Goal: Information Seeking & Learning: Learn about a topic

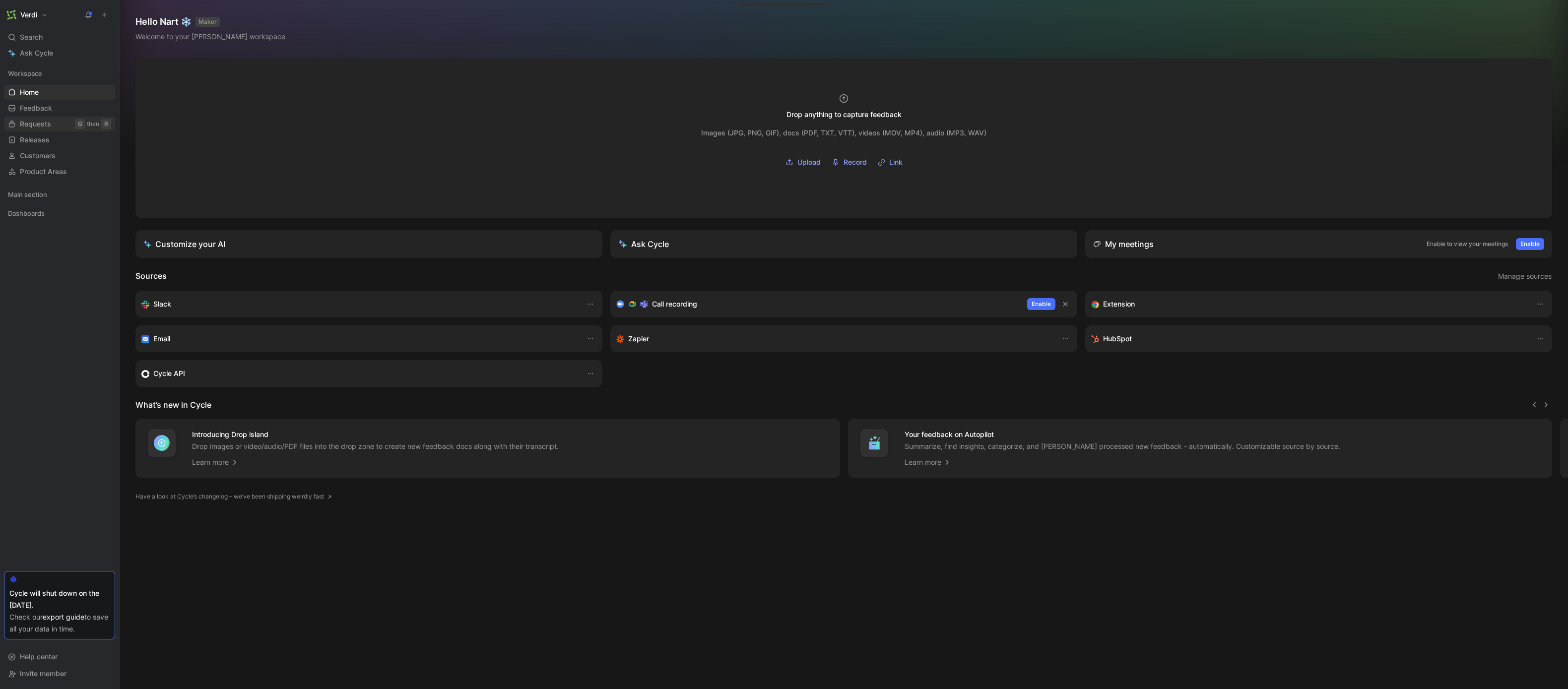
click at [34, 121] on span "Requests" at bounding box center [36, 124] width 32 height 10
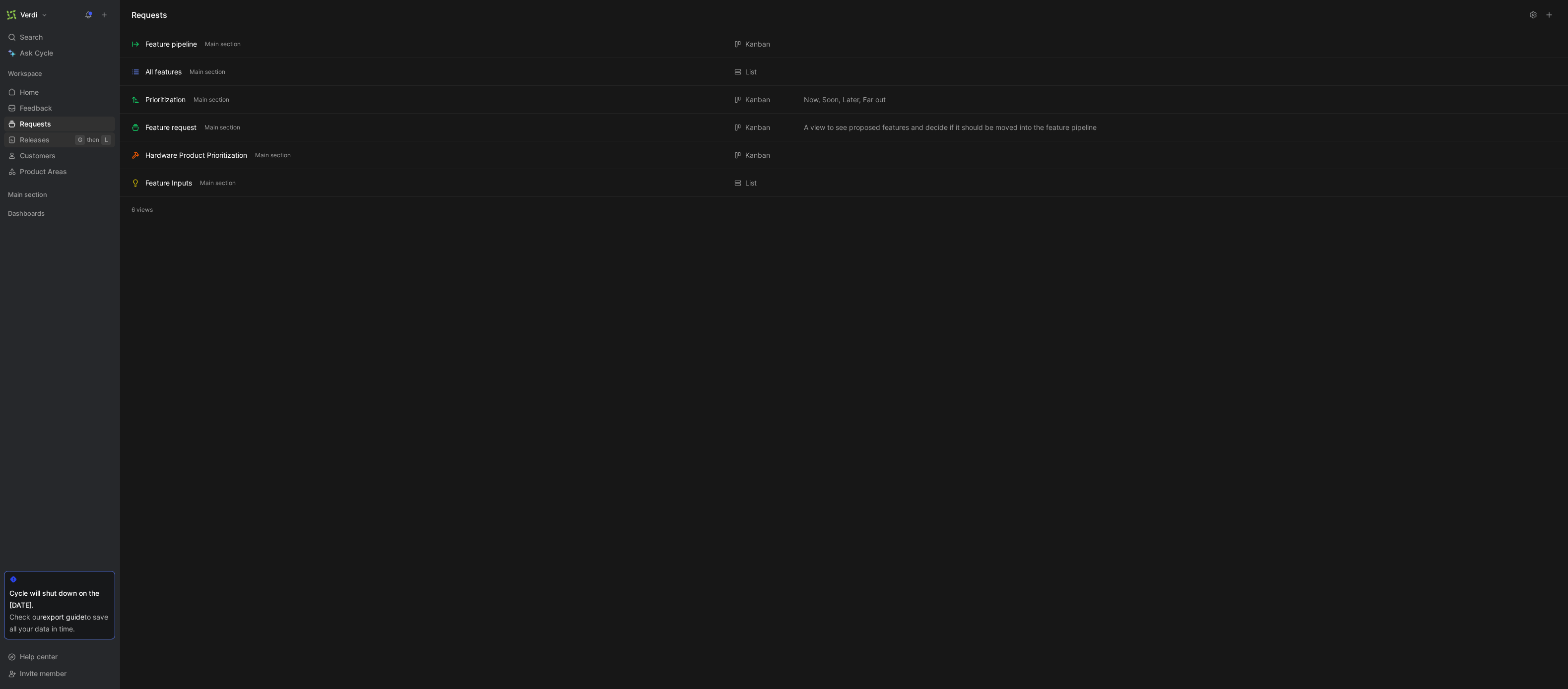
click at [23, 139] on span "Releases" at bounding box center [34, 140] width 30 height 10
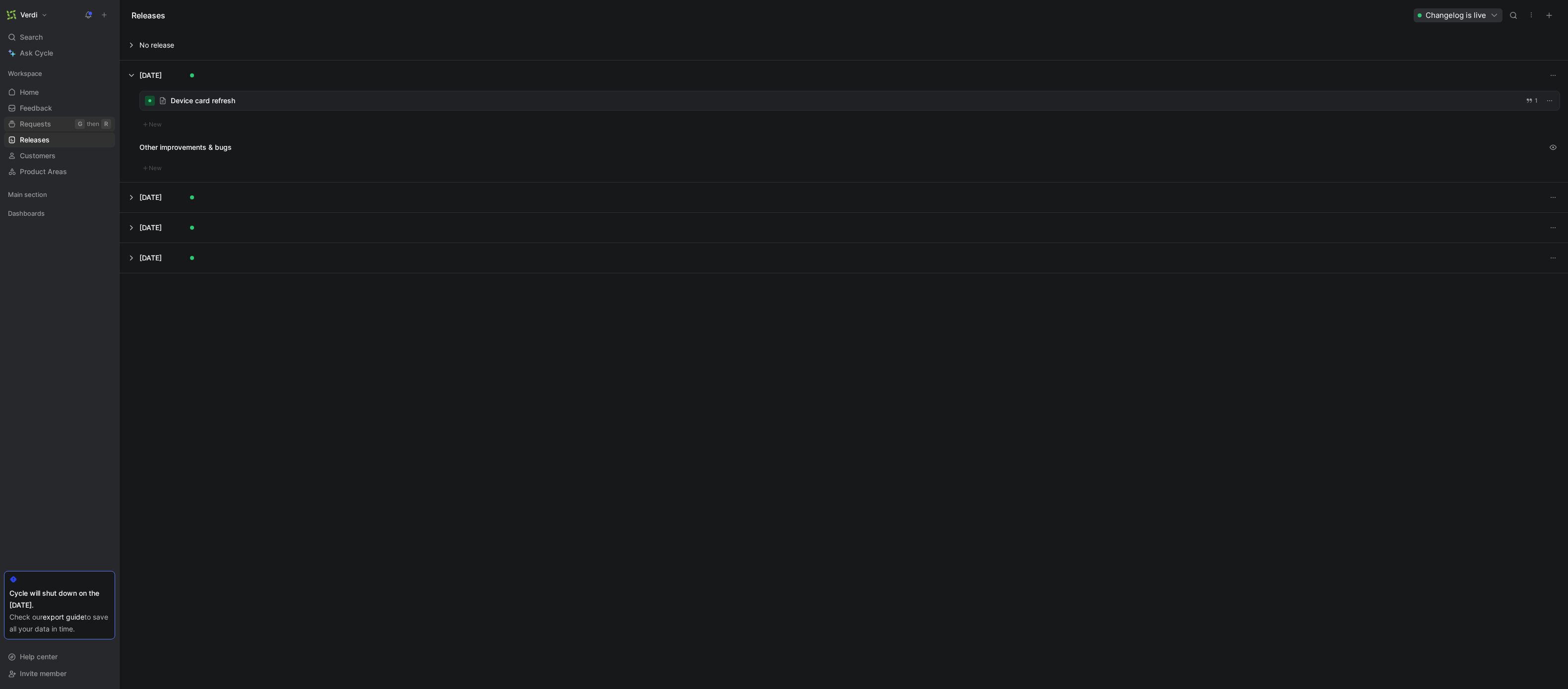
click at [22, 126] on span "Requests" at bounding box center [36, 124] width 32 height 10
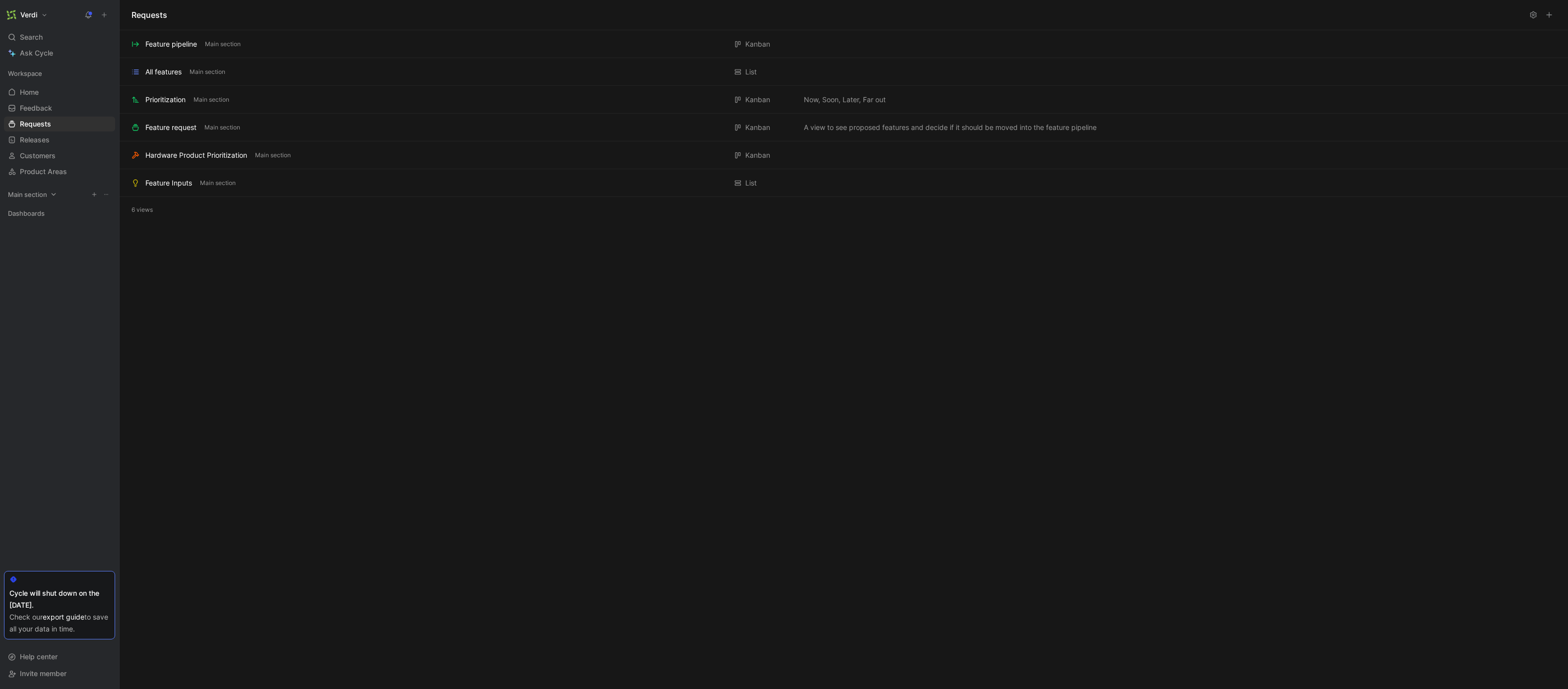
click at [44, 196] on span "Main section" at bounding box center [27, 194] width 39 height 10
click at [34, 232] on span "Prioritization" at bounding box center [40, 229] width 40 height 10
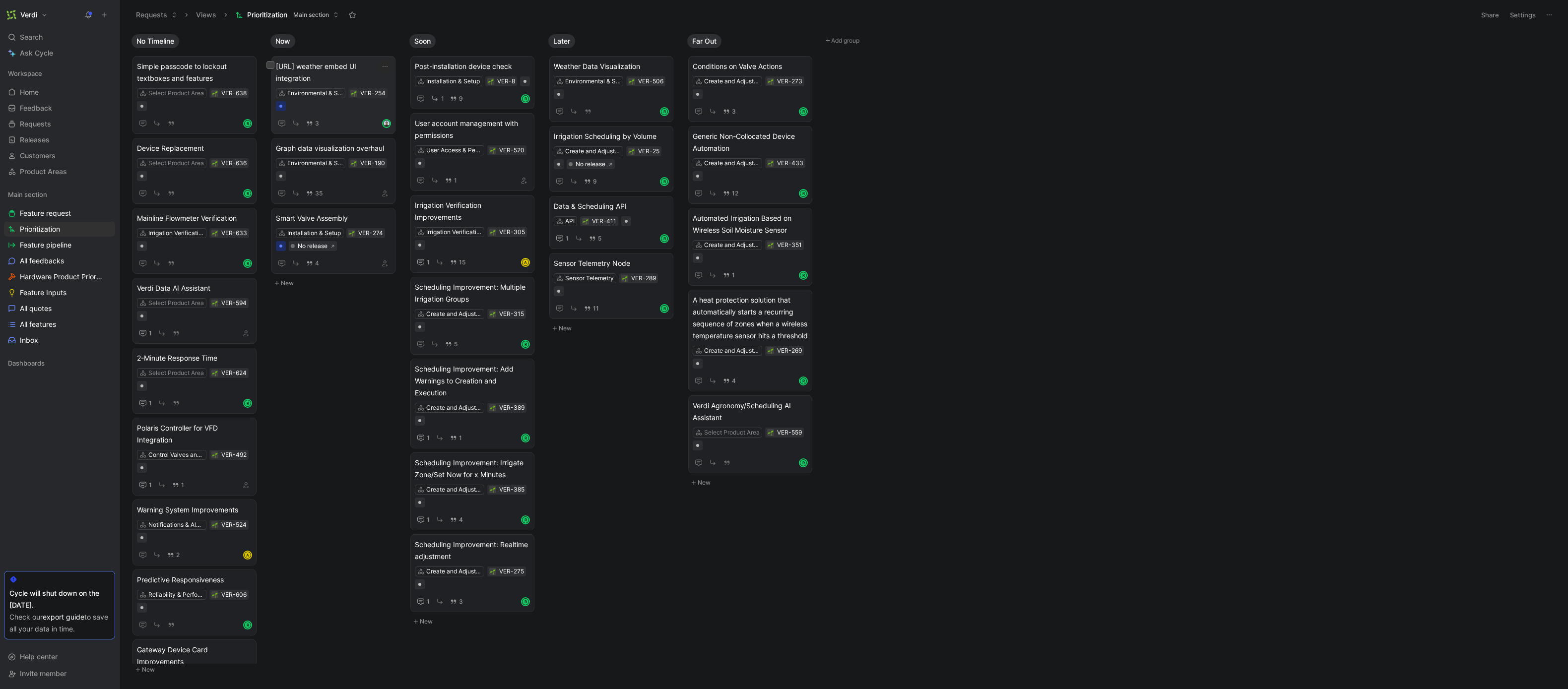
click at [331, 63] on span "[URL] weather embed UI integration" at bounding box center [334, 72] width 115 height 24
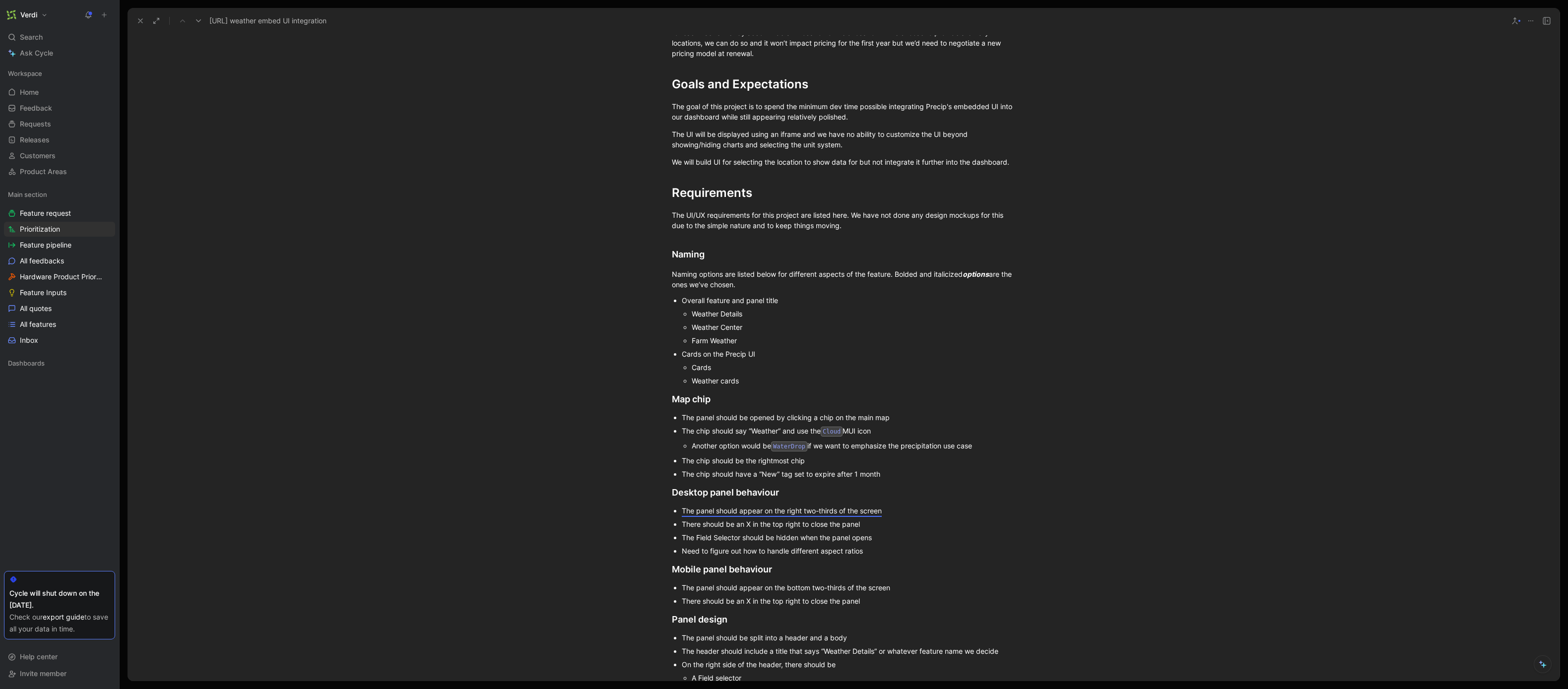
scroll to position [573, 0]
click at [734, 293] on div "Overall feature and panel title" at bounding box center [848, 296] width 334 height 10
drag, startPoint x: 845, startPoint y: 211, endPoint x: 1075, endPoint y: 338, distance: 262.7
click at [838, 210] on div "The UI/UX requirements for this project are listed here. We have not done any d…" at bounding box center [843, 215] width 343 height 21
click at [1540, 663] on icon at bounding box center [1541, 662] width 3 height 3
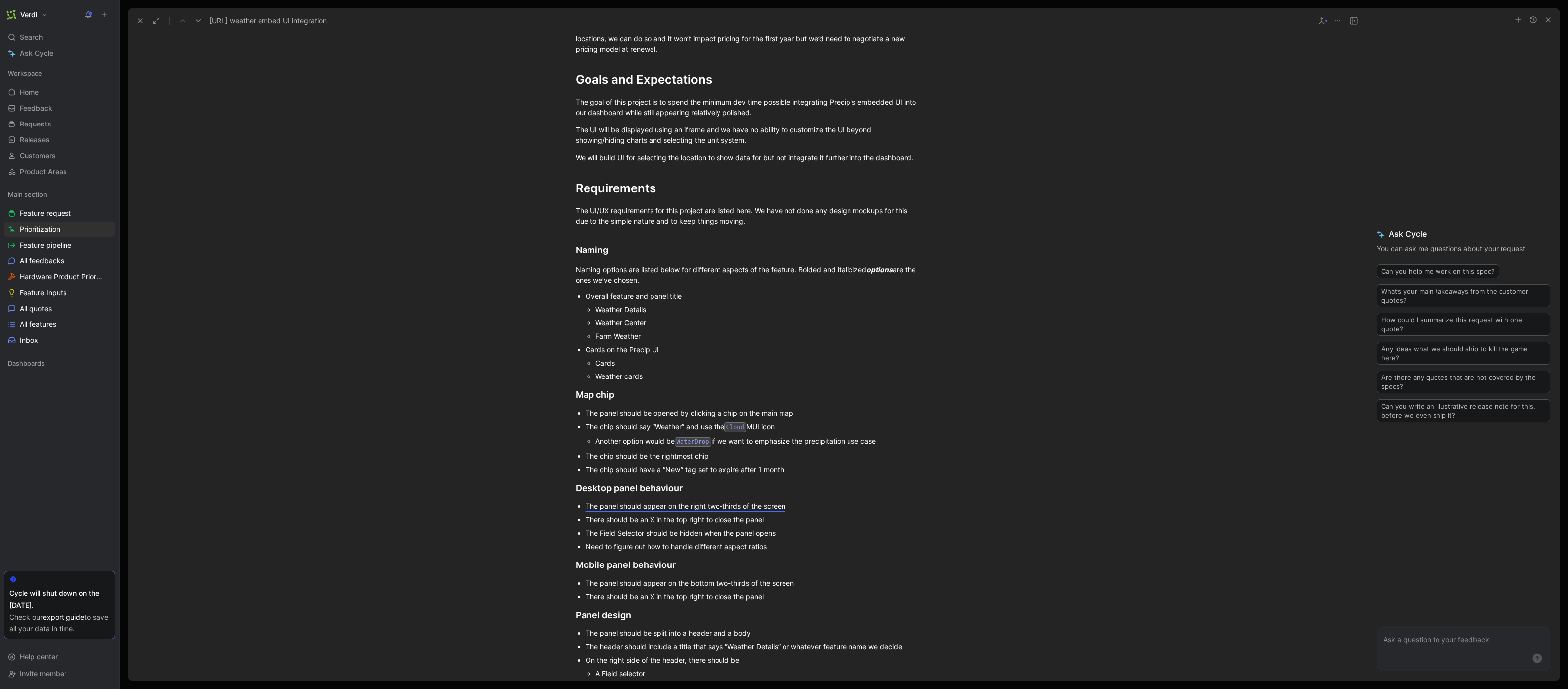
click at [1453, 642] on p at bounding box center [1464, 640] width 161 height 12
